Goal: Task Accomplishment & Management: Manage account settings

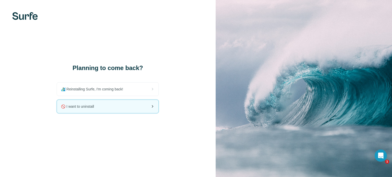
click at [88, 107] on span "🚫 I want to uninstall" at bounding box center [79, 106] width 37 height 5
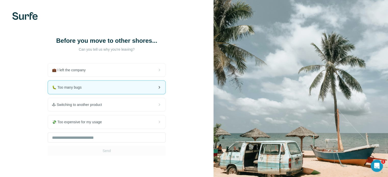
click at [106, 90] on div "🐛 Too many bugs" at bounding box center [106, 87] width 117 height 13
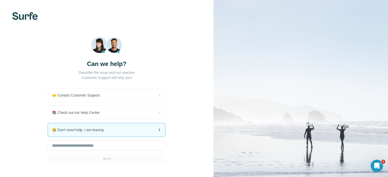
click at [107, 129] on span "😪 Don't need help, I am leaving" at bounding box center [80, 130] width 56 height 5
